Goal: Task Accomplishment & Management: Manage account settings

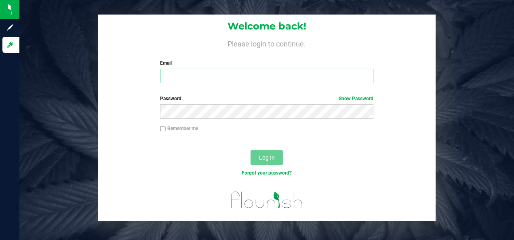
click at [184, 79] on input "Email" at bounding box center [266, 76] width 213 height 15
type input "[EMAIL_ADDRESS][DOMAIN_NAME]"
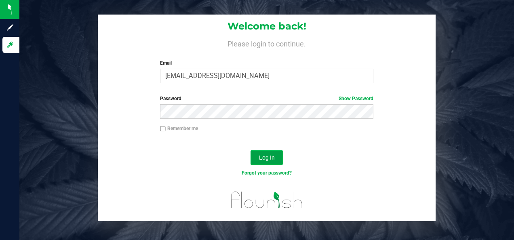
click at [269, 156] on span "Log In" at bounding box center [267, 157] width 16 height 6
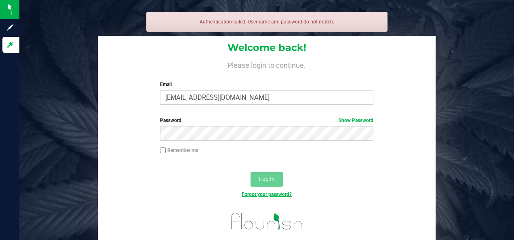
click at [267, 194] on link "Forgot your password?" at bounding box center [267, 195] width 50 height 6
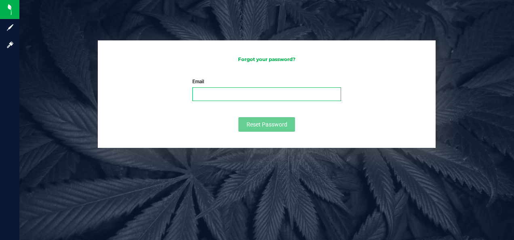
click at [231, 97] on input "Email" at bounding box center [266, 94] width 149 height 14
type input "[EMAIL_ADDRESS][DOMAIN_NAME]"
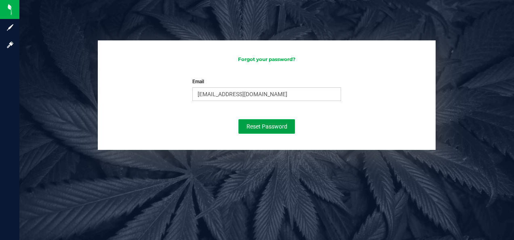
click at [256, 123] on button "Reset Password" at bounding box center [267, 126] width 57 height 15
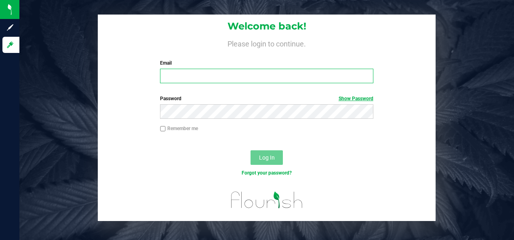
type input "[EMAIL_ADDRESS][DOMAIN_NAME]"
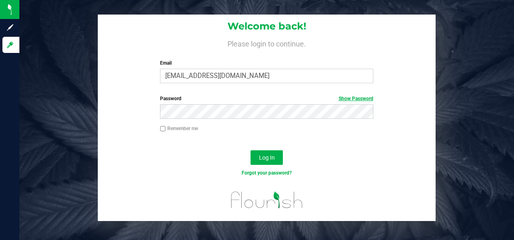
click at [354, 97] on link "Show Password" at bounding box center [356, 99] width 35 height 6
click at [265, 159] on span "Log In" at bounding box center [267, 157] width 16 height 6
drag, startPoint x: 272, startPoint y: 173, endPoint x: 386, endPoint y: 137, distance: 119.7
drag, startPoint x: 386, startPoint y: 137, endPoint x: 260, endPoint y: 173, distance: 131.4
click at [260, 173] on link "Forgot your password?" at bounding box center [267, 173] width 50 height 6
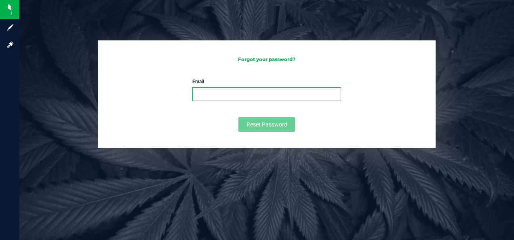
click at [218, 94] on input "Email" at bounding box center [266, 94] width 149 height 14
type input "[EMAIL_ADDRESS][DOMAIN_NAME]"
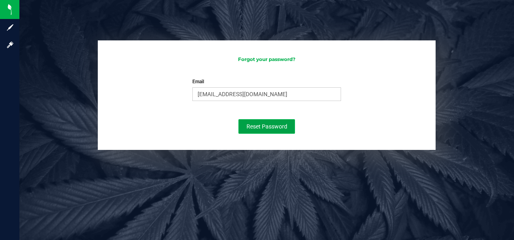
click at [273, 123] on span "Reset Password" at bounding box center [267, 126] width 41 height 6
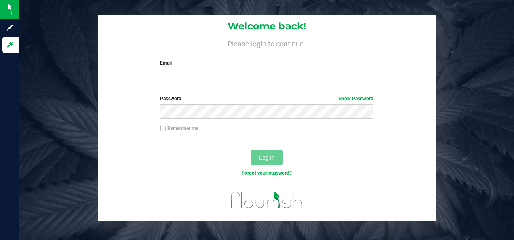
type input "[EMAIL_ADDRESS][DOMAIN_NAME]"
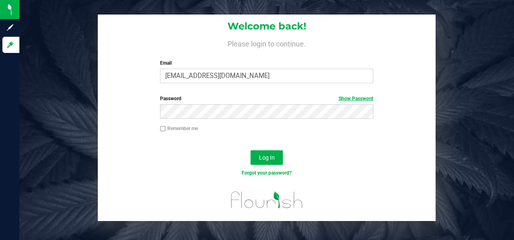
click at [359, 99] on link "Show Password" at bounding box center [356, 99] width 35 height 6
click at [269, 160] on span "Log In" at bounding box center [267, 157] width 16 height 6
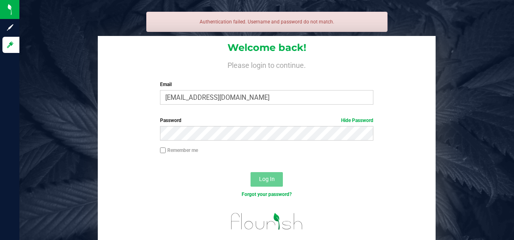
click at [163, 151] on input "Remember me" at bounding box center [163, 151] width 6 height 6
checkbox input "true"
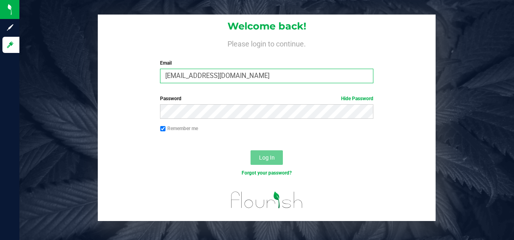
click at [266, 78] on input "[EMAIL_ADDRESS][DOMAIN_NAME]" at bounding box center [266, 76] width 213 height 15
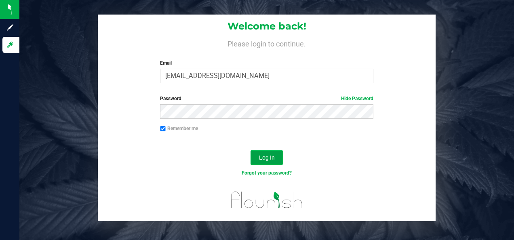
click at [266, 159] on span "Log In" at bounding box center [267, 157] width 16 height 6
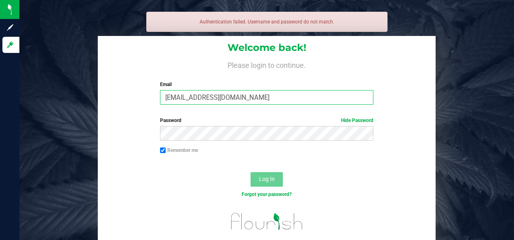
click at [261, 103] on input "[EMAIL_ADDRESS][DOMAIN_NAME]" at bounding box center [266, 97] width 213 height 15
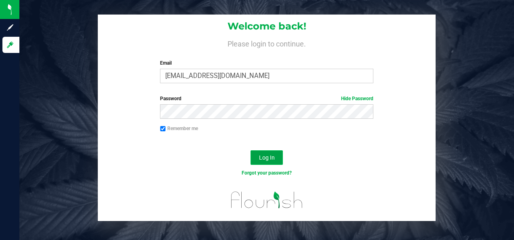
click at [269, 154] on span "Log In" at bounding box center [267, 157] width 16 height 6
